Goal: Check status: Check status

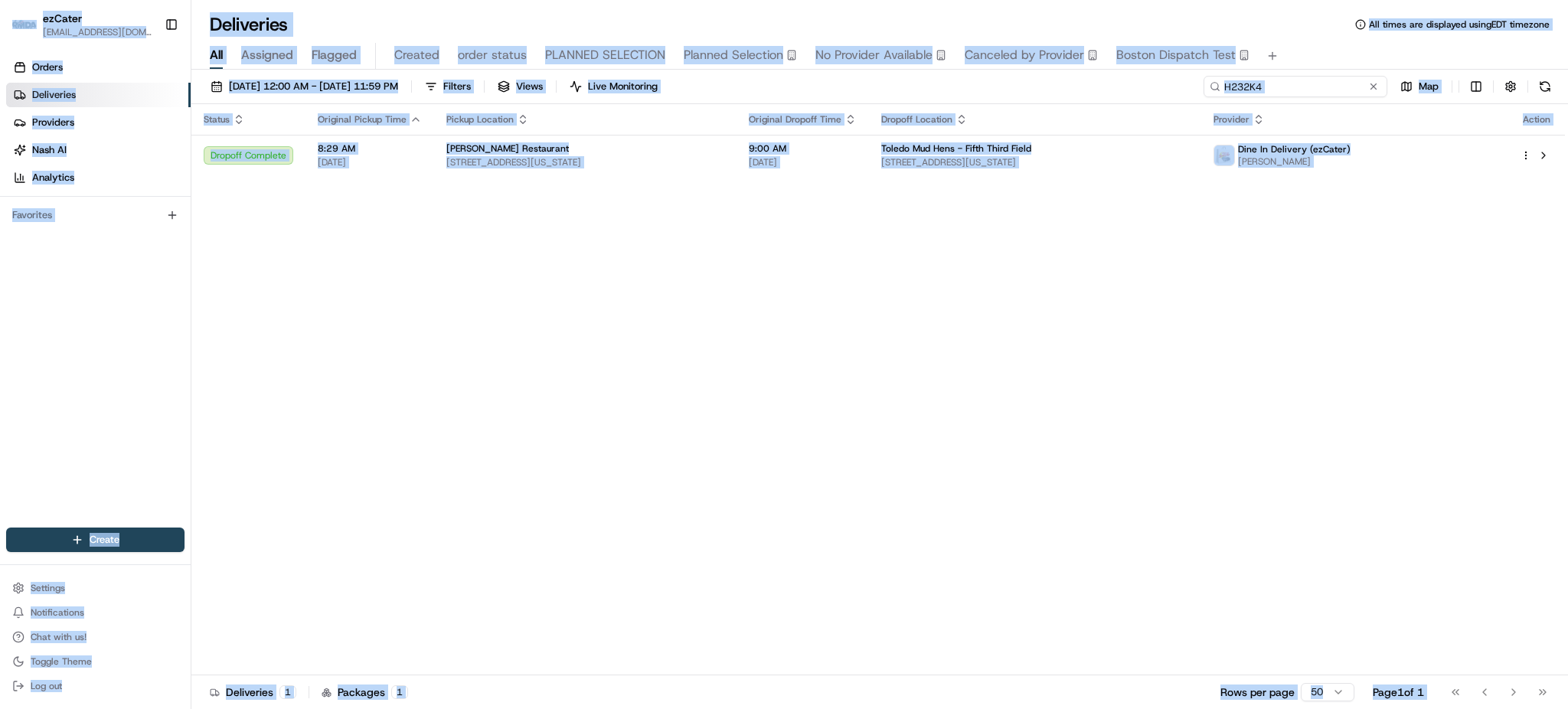
click at [1335, 82] on input "H232K4" at bounding box center [1295, 87] width 184 height 22
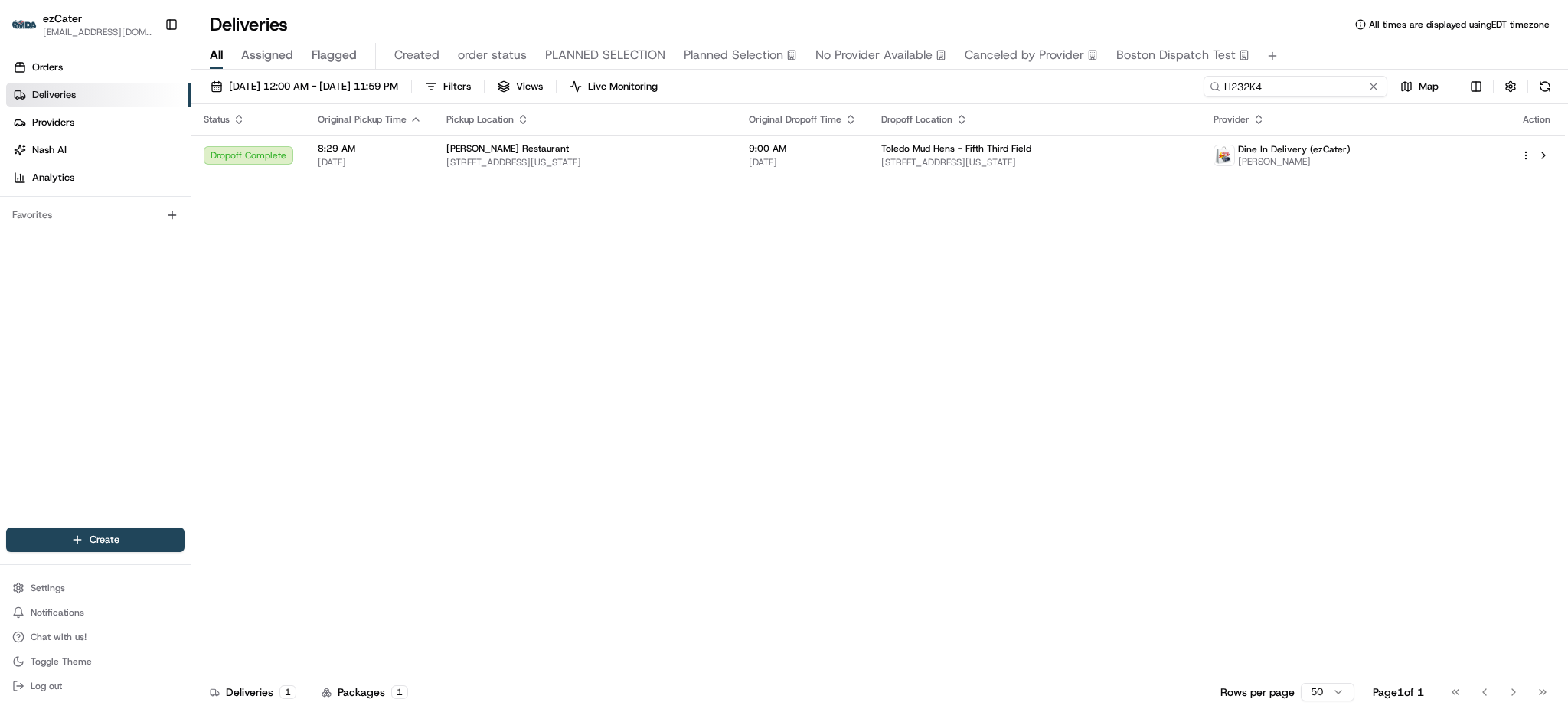
paste input "0XAUKM"
type input "0XAUKM"
click at [1317, 46] on div "All Assigned Flagged Created order status PLANNED SELECTION Planned Selection N…" at bounding box center [880, 56] width 1377 height 27
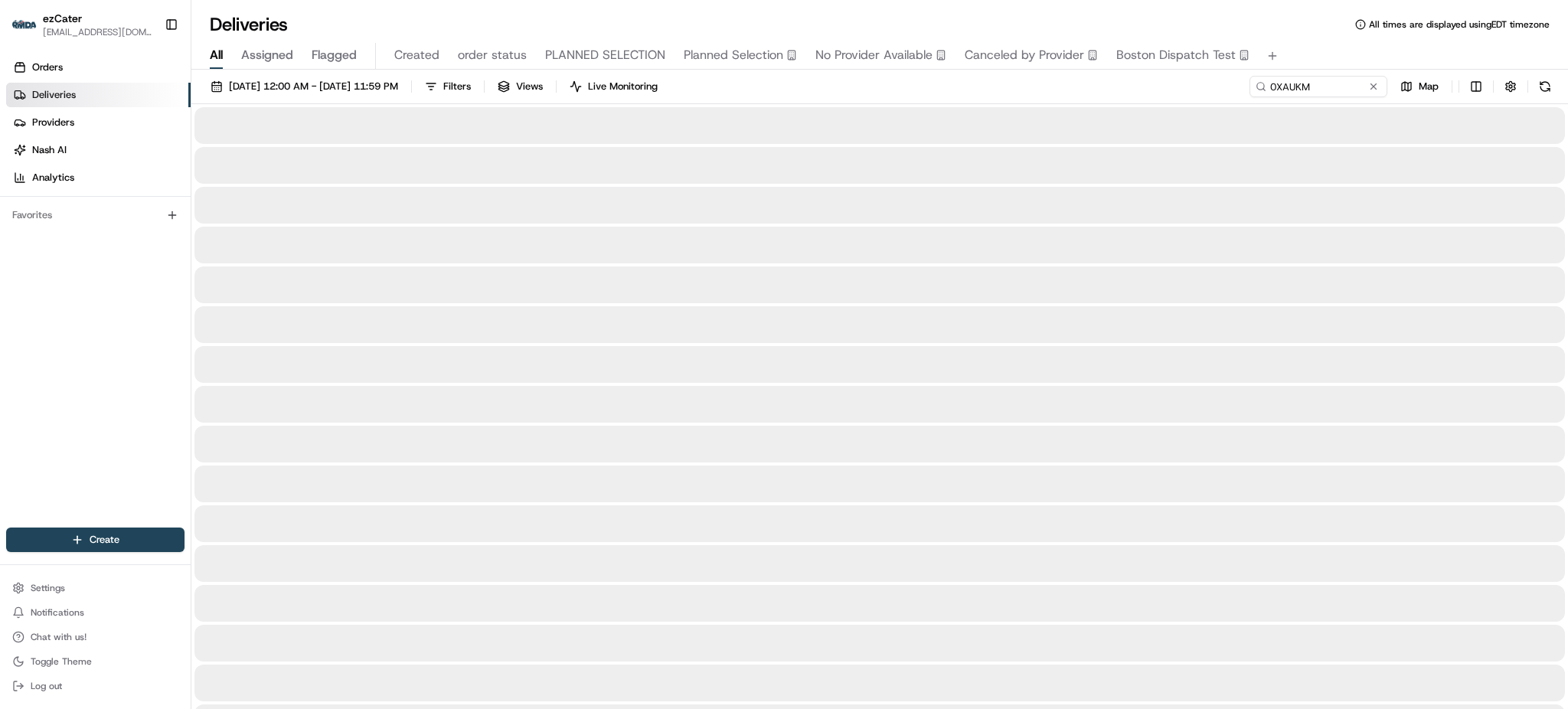
click at [1191, 83] on div "[DATE] 12:00 AM - [DATE] 11:59 PM Filters Views Live Monitoring 0XAUKM Map" at bounding box center [880, 90] width 1377 height 28
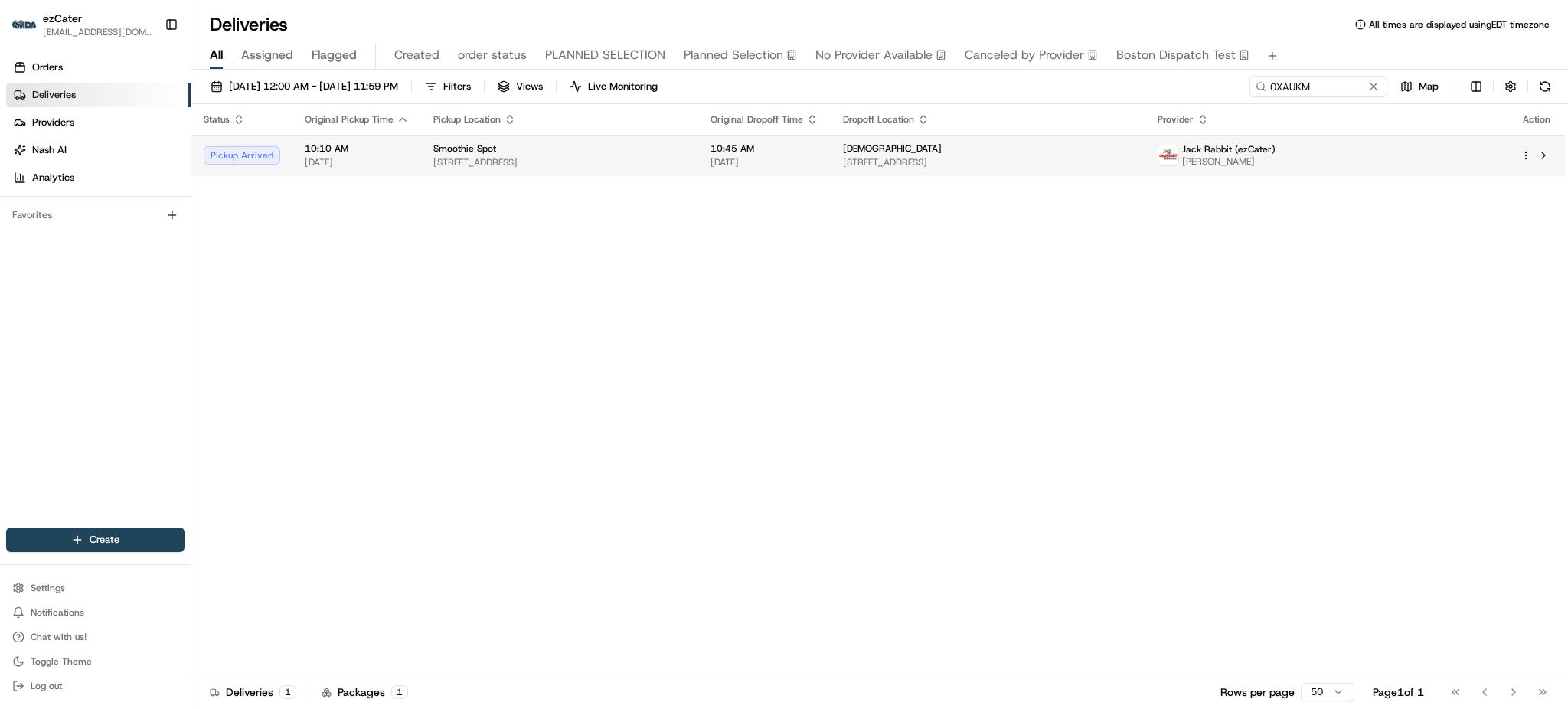
click at [1105, 171] on td "[DEMOGRAPHIC_DATA] [STREET_ADDRESS]" at bounding box center [988, 156] width 315 height 42
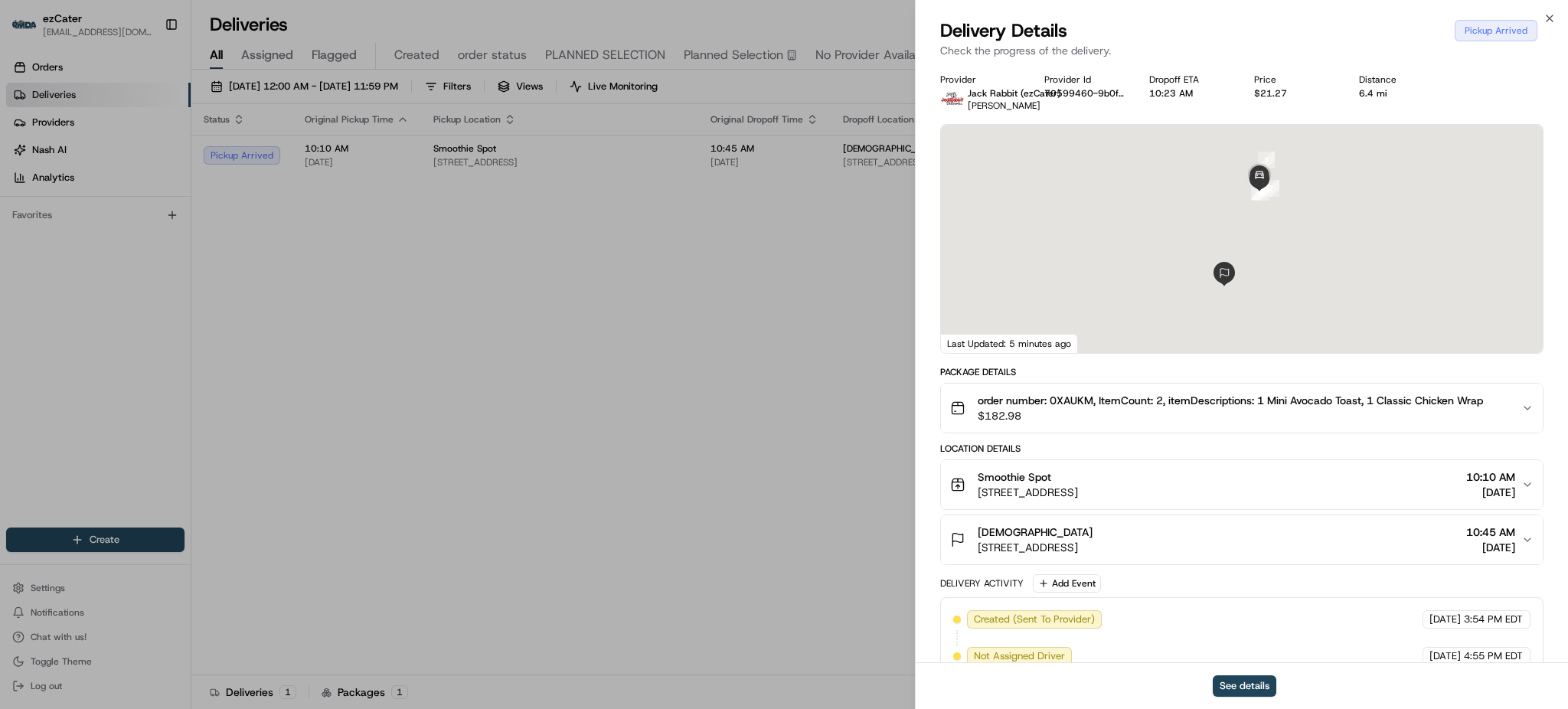
click at [1062, 572] on div "Package Details order number: 0XAUKM, ItemCount: 2, itemDescriptions: 1 Mini Av…" at bounding box center [1242, 595] width 603 height 459
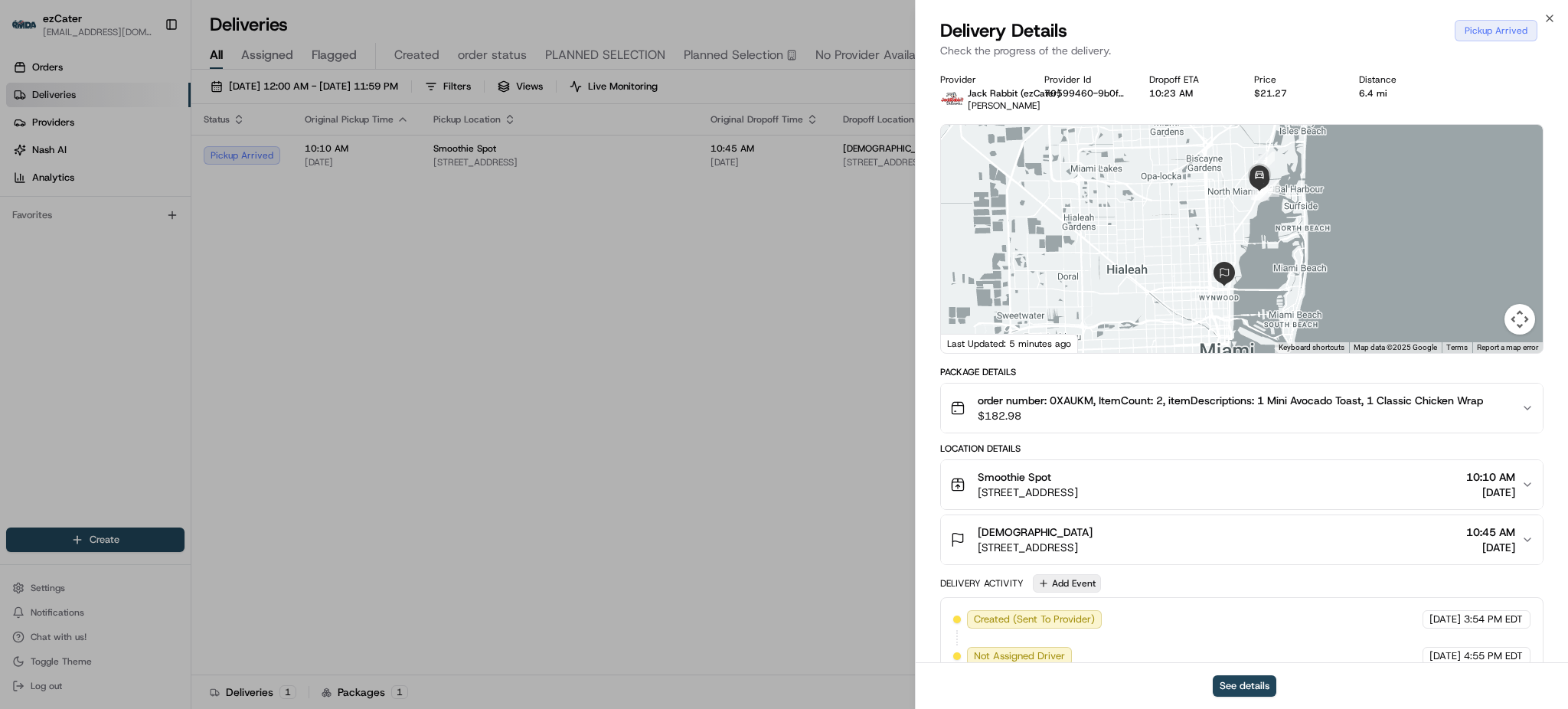
click at [1072, 582] on button "Add Event" at bounding box center [1066, 583] width 68 height 18
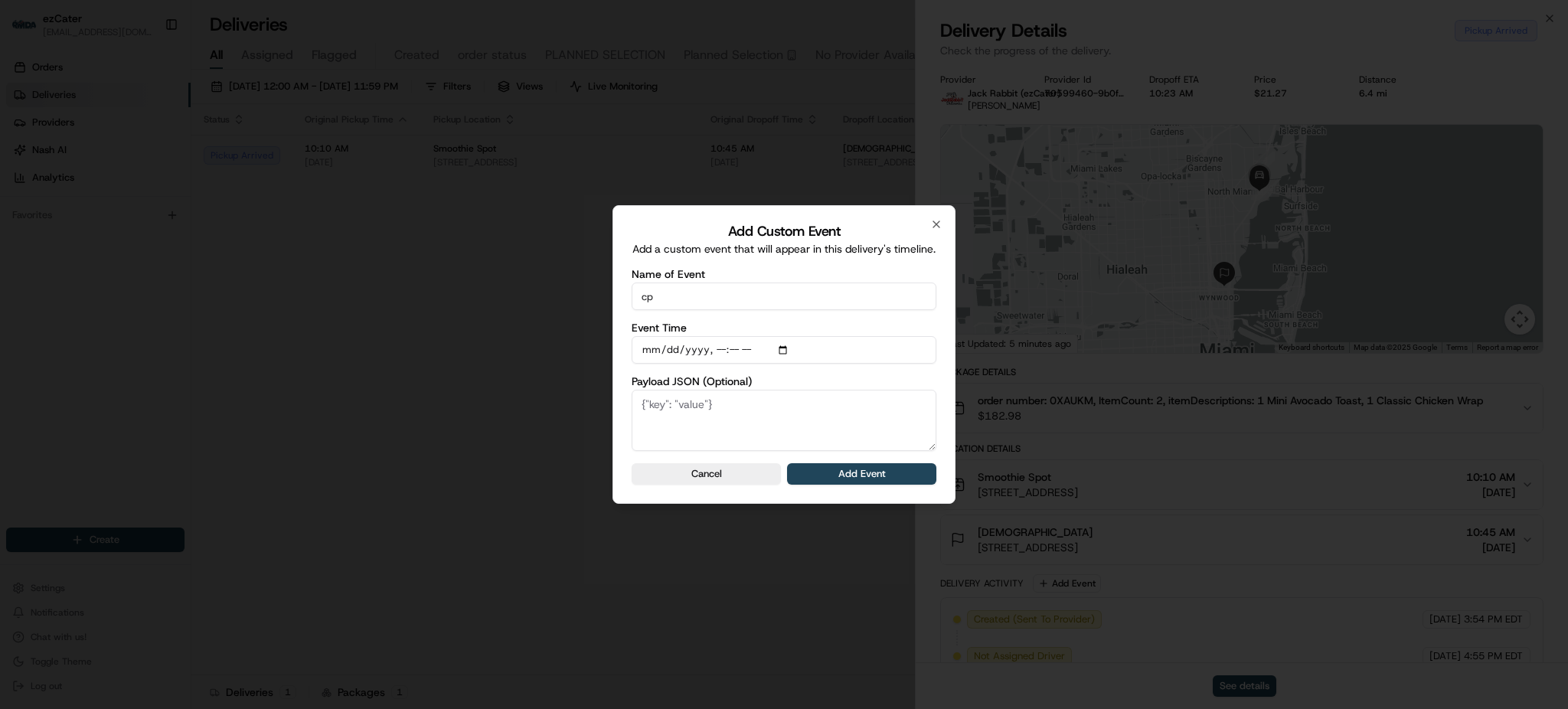
type input "CP is not ready"
click at [890, 491] on div "Add Custom Event Add a custom event that will appear in this delivery's timelin…" at bounding box center [784, 354] width 343 height 298
click at [890, 485] on div "Add Custom Event Add a custom event that will appear in this delivery's timelin…" at bounding box center [784, 354] width 343 height 298
click at [886, 475] on button "Add Event" at bounding box center [862, 474] width 150 height 22
